Goal: Check status

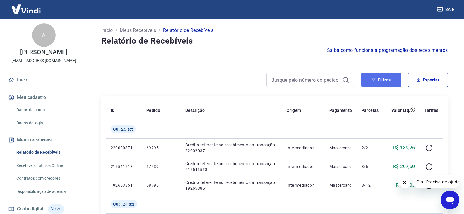
click at [385, 83] on button "Filtros" at bounding box center [381, 80] width 40 height 14
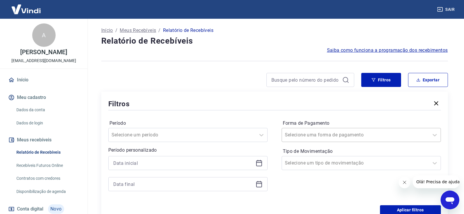
scroll to position [1, 0]
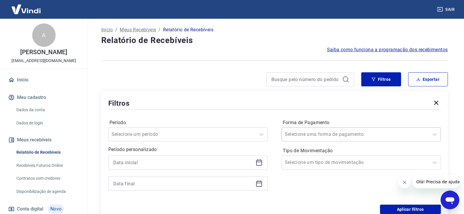
click at [327, 138] on input "Forma de Pagamento" at bounding box center [314, 134] width 59 height 7
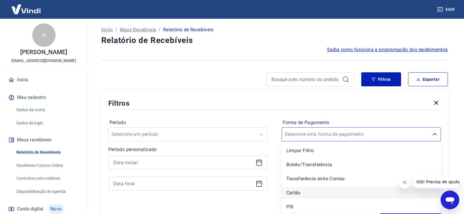
click at [312, 193] on div "Cartão" at bounding box center [360, 193] width 159 height 12
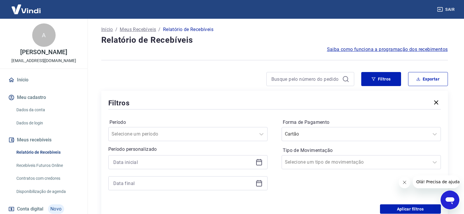
scroll to position [59, 0]
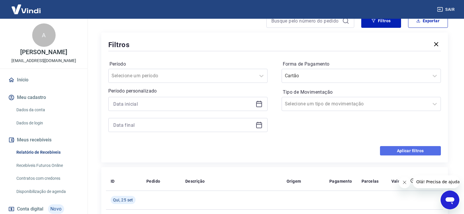
click at [405, 154] on button "Aplicar filtros" at bounding box center [410, 150] width 61 height 9
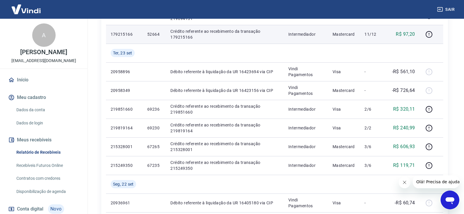
scroll to position [234, 0]
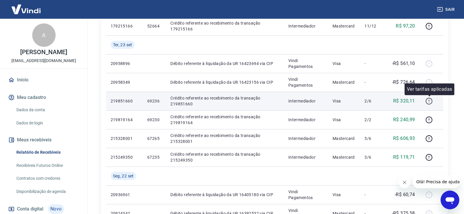
click at [432, 102] on icon "button" at bounding box center [428, 100] width 7 height 7
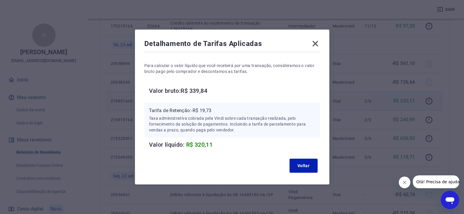
click at [315, 43] on icon at bounding box center [314, 43] width 9 height 9
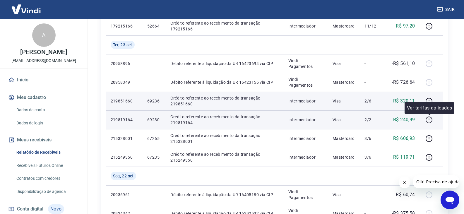
click at [429, 119] on icon "button" at bounding box center [429, 119] width 1 height 2
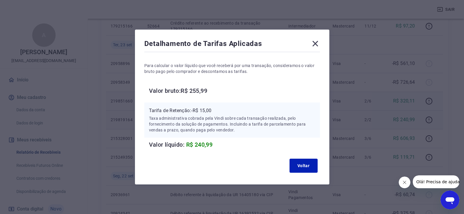
click at [317, 48] on icon at bounding box center [314, 43] width 9 height 9
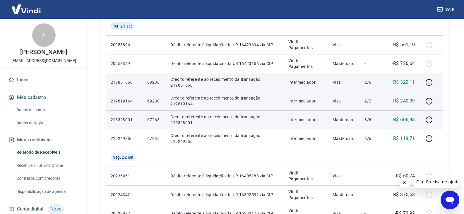
scroll to position [263, 0]
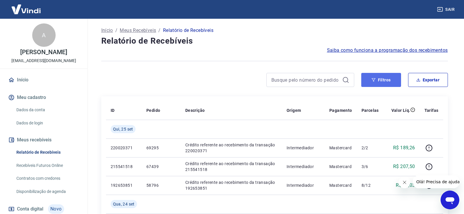
click at [375, 80] on icon "button" at bounding box center [373, 80] width 4 height 4
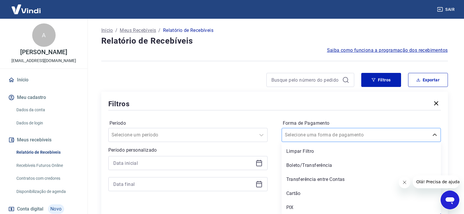
scroll to position [1, 0]
click at [359, 138] on div at bounding box center [355, 135] width 141 height 8
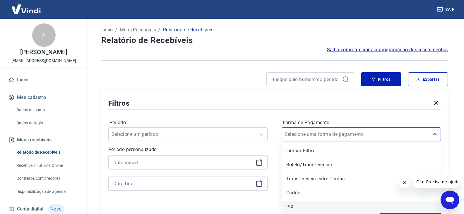
click at [317, 205] on div "PIX" at bounding box center [360, 207] width 159 height 12
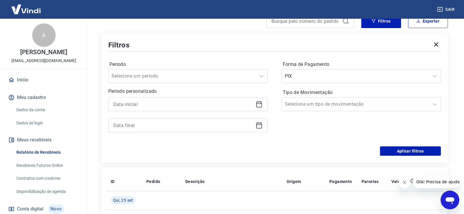
scroll to position [59, 0]
click at [417, 152] on button "Aplicar filtros" at bounding box center [410, 150] width 61 height 9
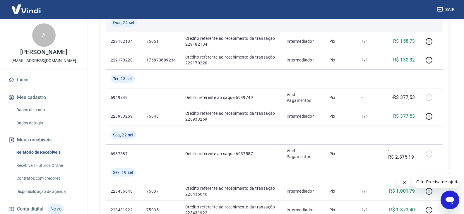
scroll to position [117, 0]
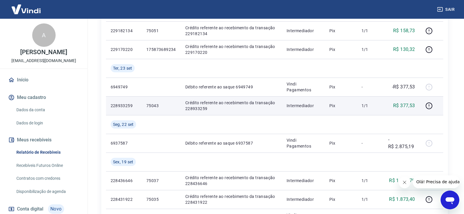
click at [156, 104] on p "75043" at bounding box center [161, 106] width 30 height 6
copy p "75043"
